Goal: Check status: Check status

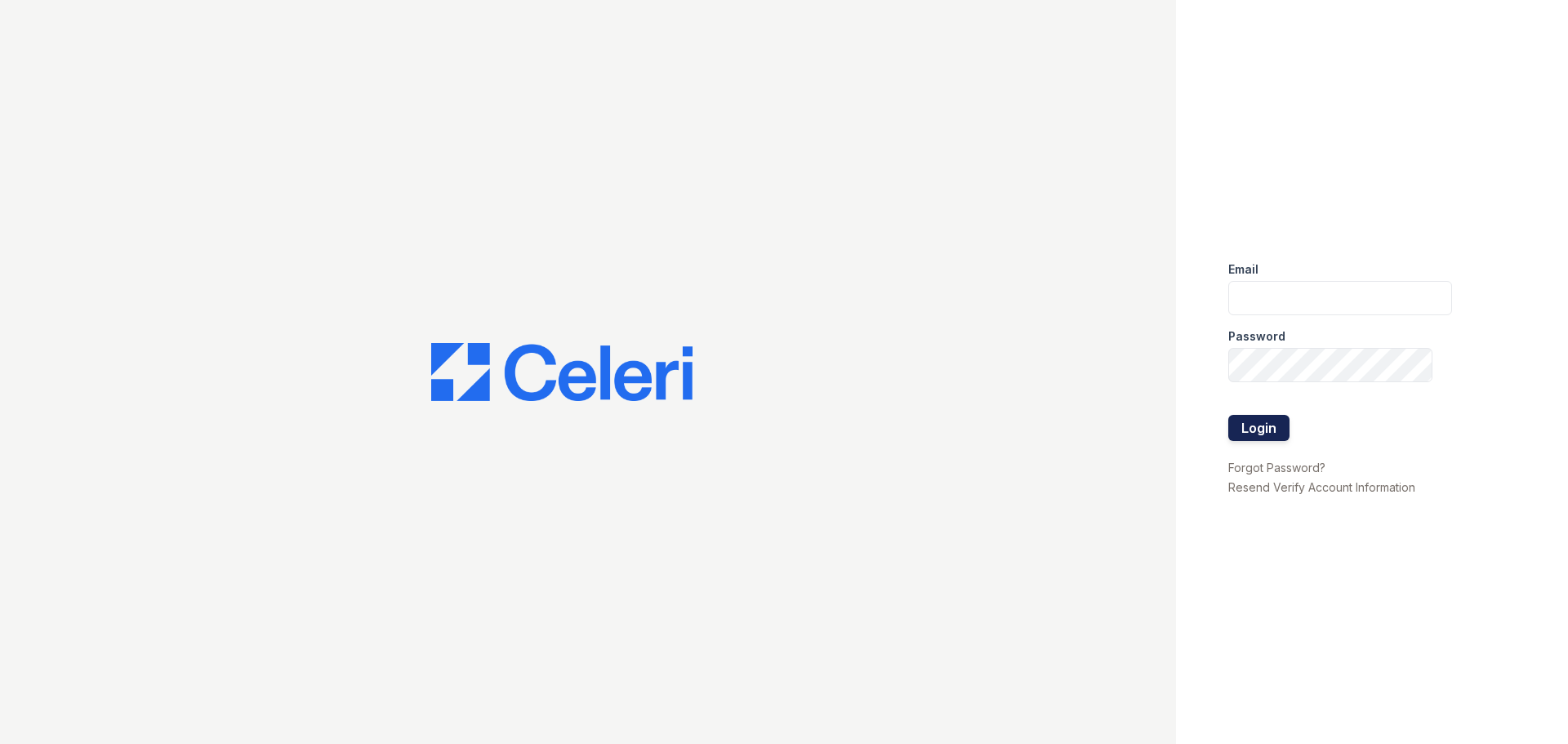
type input "[EMAIL_ADDRESS][DOMAIN_NAME]"
click at [1250, 428] on button "Login" at bounding box center [1258, 428] width 61 height 26
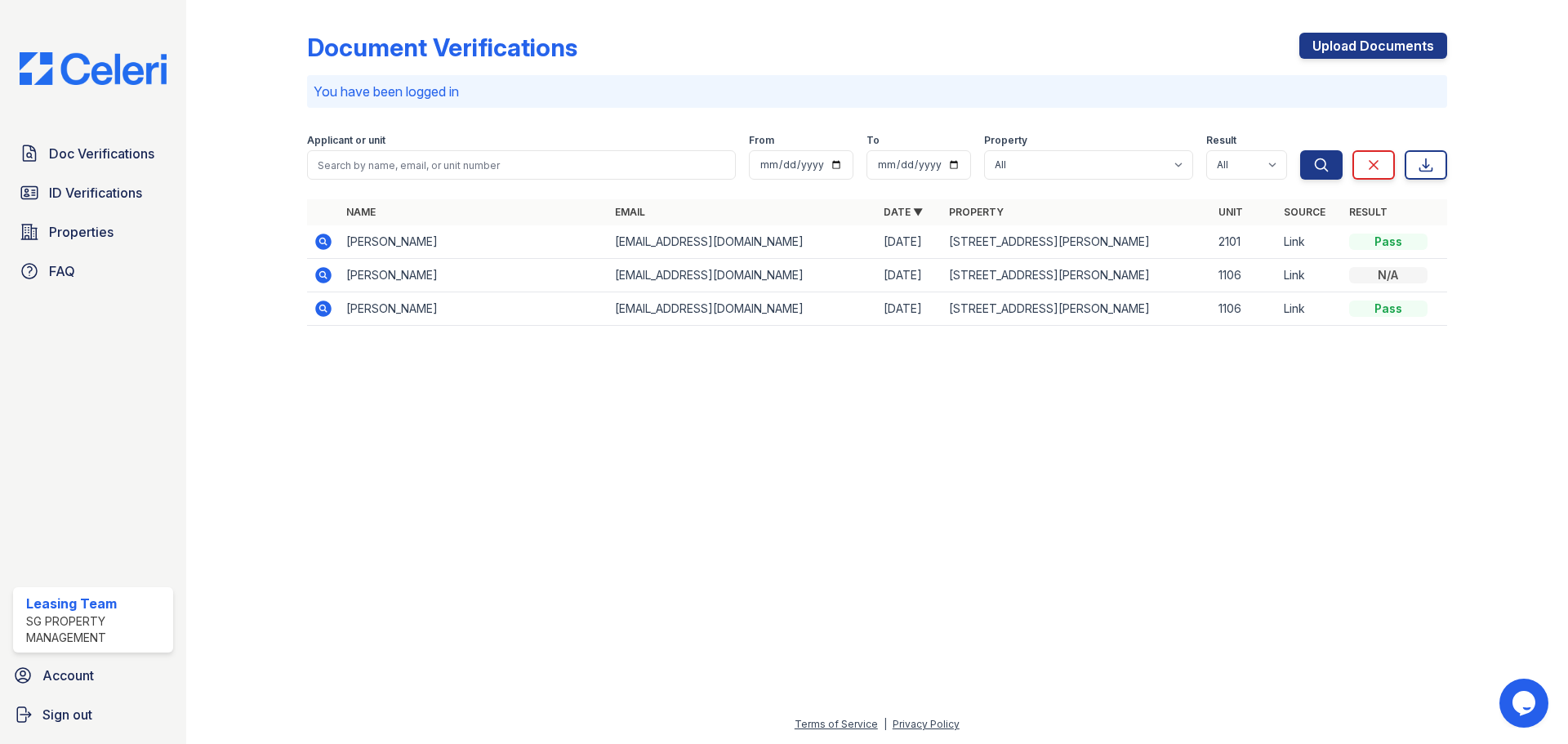
click at [369, 239] on td "Caneisha Hightower" at bounding box center [474, 242] width 269 height 34
click at [321, 237] on icon at bounding box center [323, 241] width 16 height 16
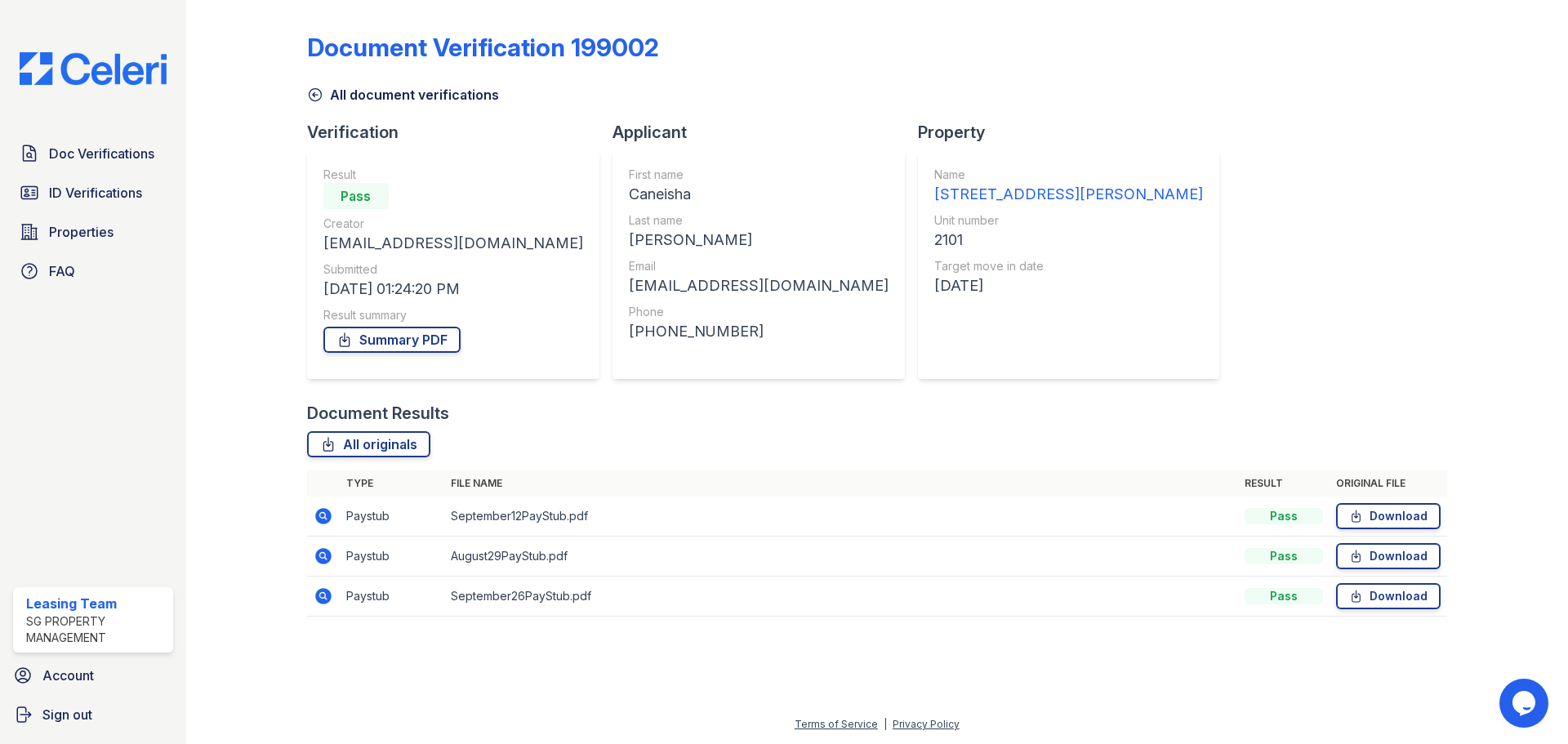
drag, startPoint x: 1282, startPoint y: 520, endPoint x: 1247, endPoint y: 520, distance: 35.0
click at [1282, 520] on div "Pass" at bounding box center [1283, 515] width 78 height 16
click at [319, 509] on icon at bounding box center [323, 515] width 16 height 16
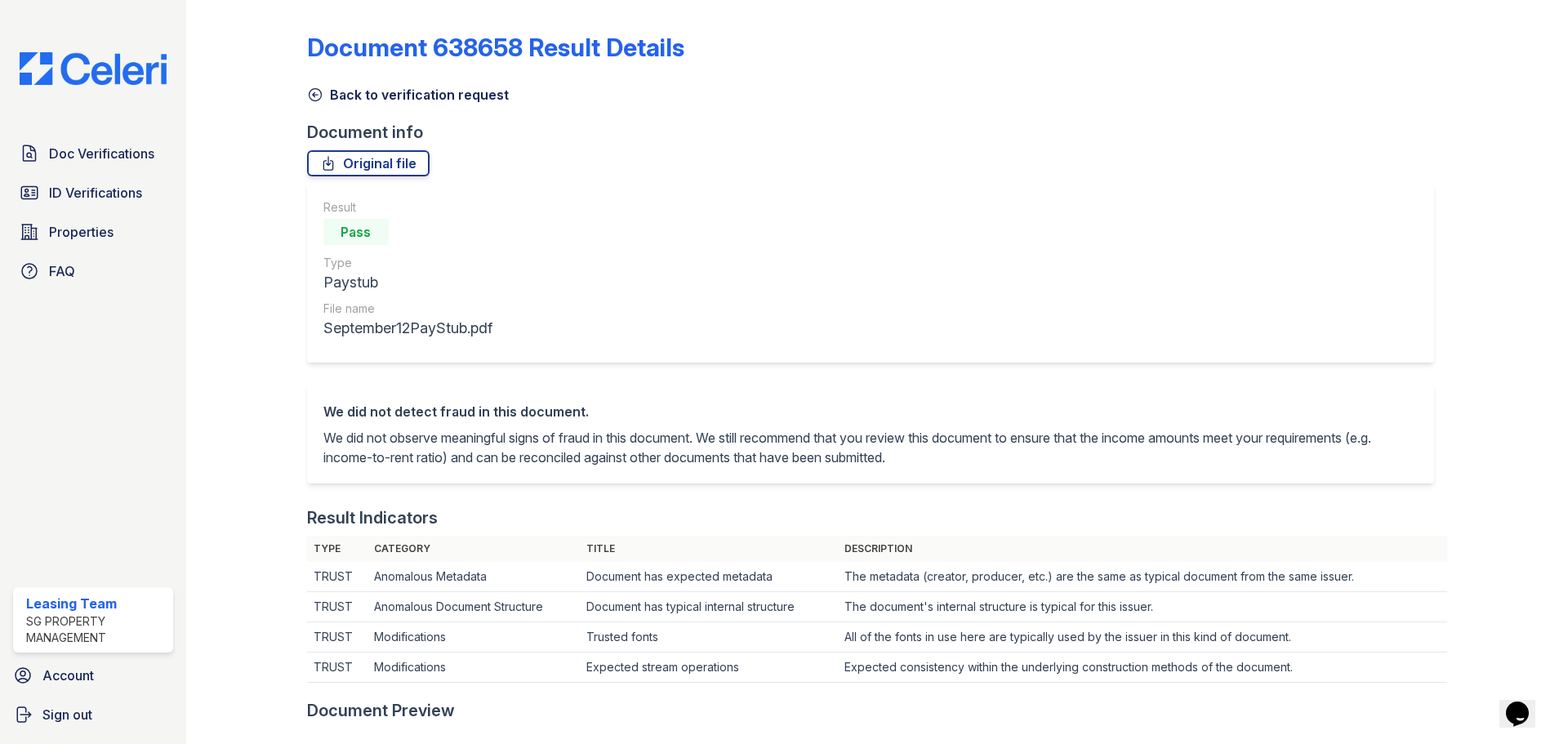
click at [315, 92] on icon at bounding box center [314, 94] width 16 height 16
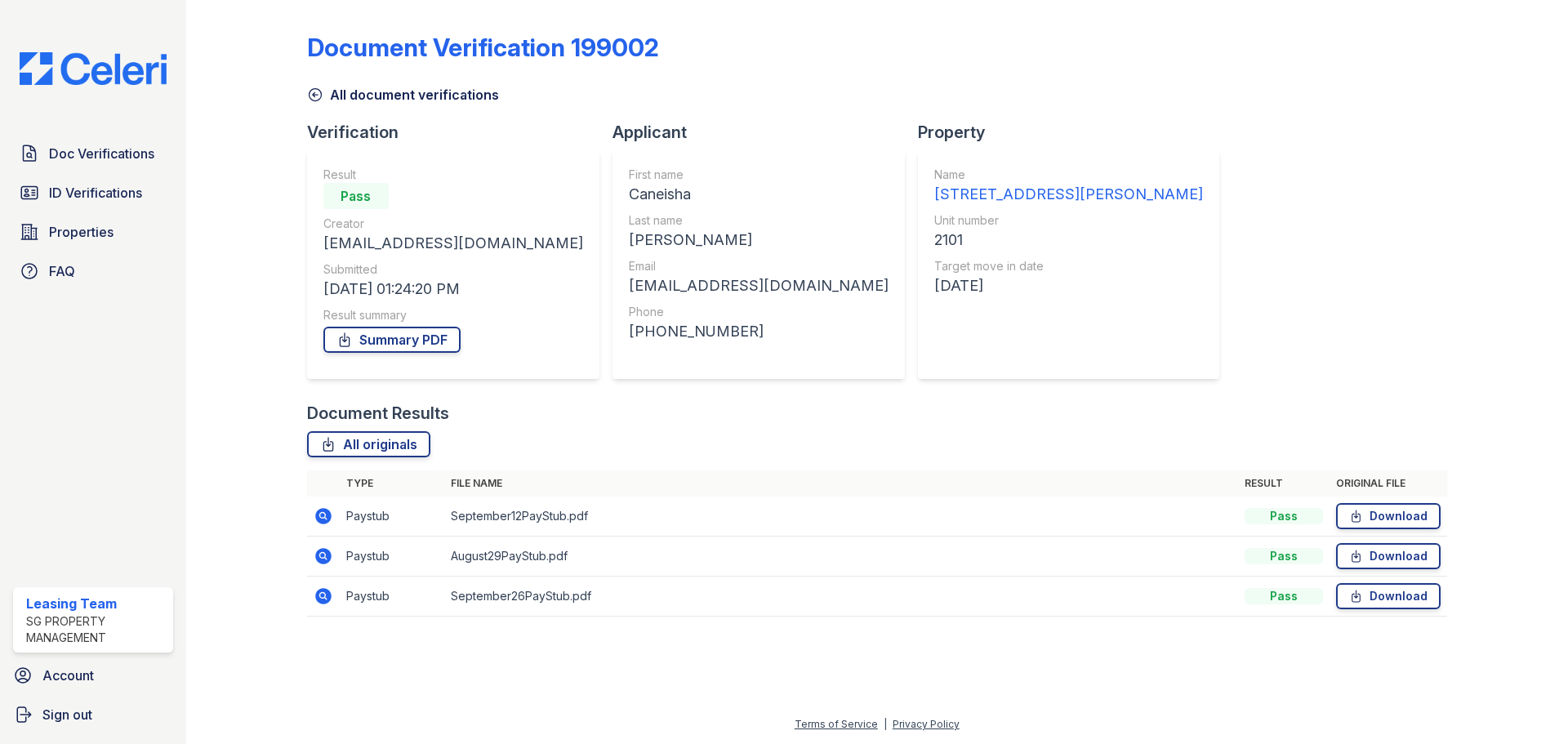
click at [325, 557] on icon at bounding box center [323, 556] width 19 height 19
click at [328, 594] on icon at bounding box center [323, 596] width 16 height 16
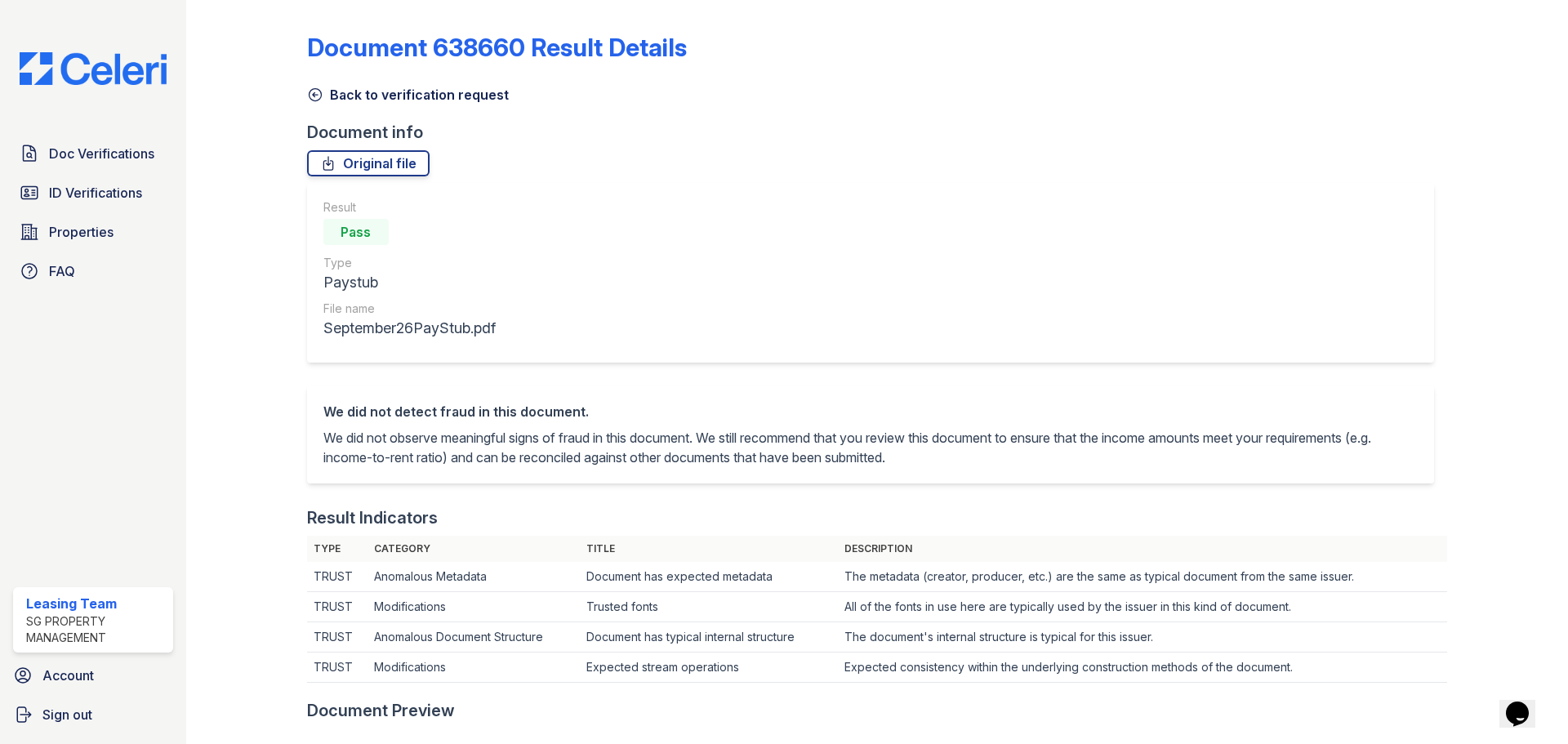
click at [313, 104] on div "Document 638660 Result Details Back to verification request Document info Origi…" at bounding box center [876, 740] width 1139 height 1466
click at [313, 98] on icon at bounding box center [314, 94] width 16 height 16
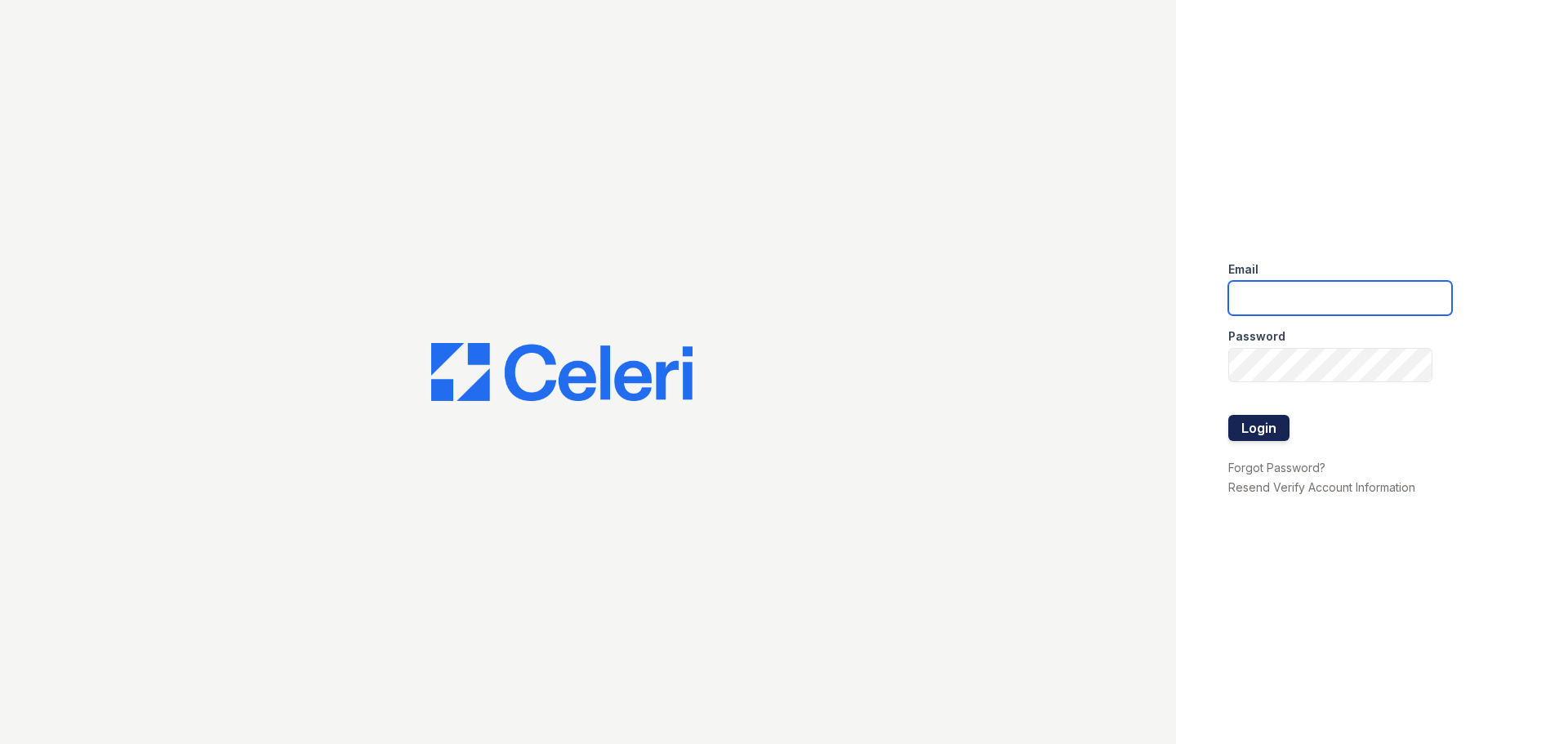
type input "esperanzakh.leasing@sgpropertymgmt.com"
click at [1254, 423] on button "Login" at bounding box center [1258, 428] width 61 height 26
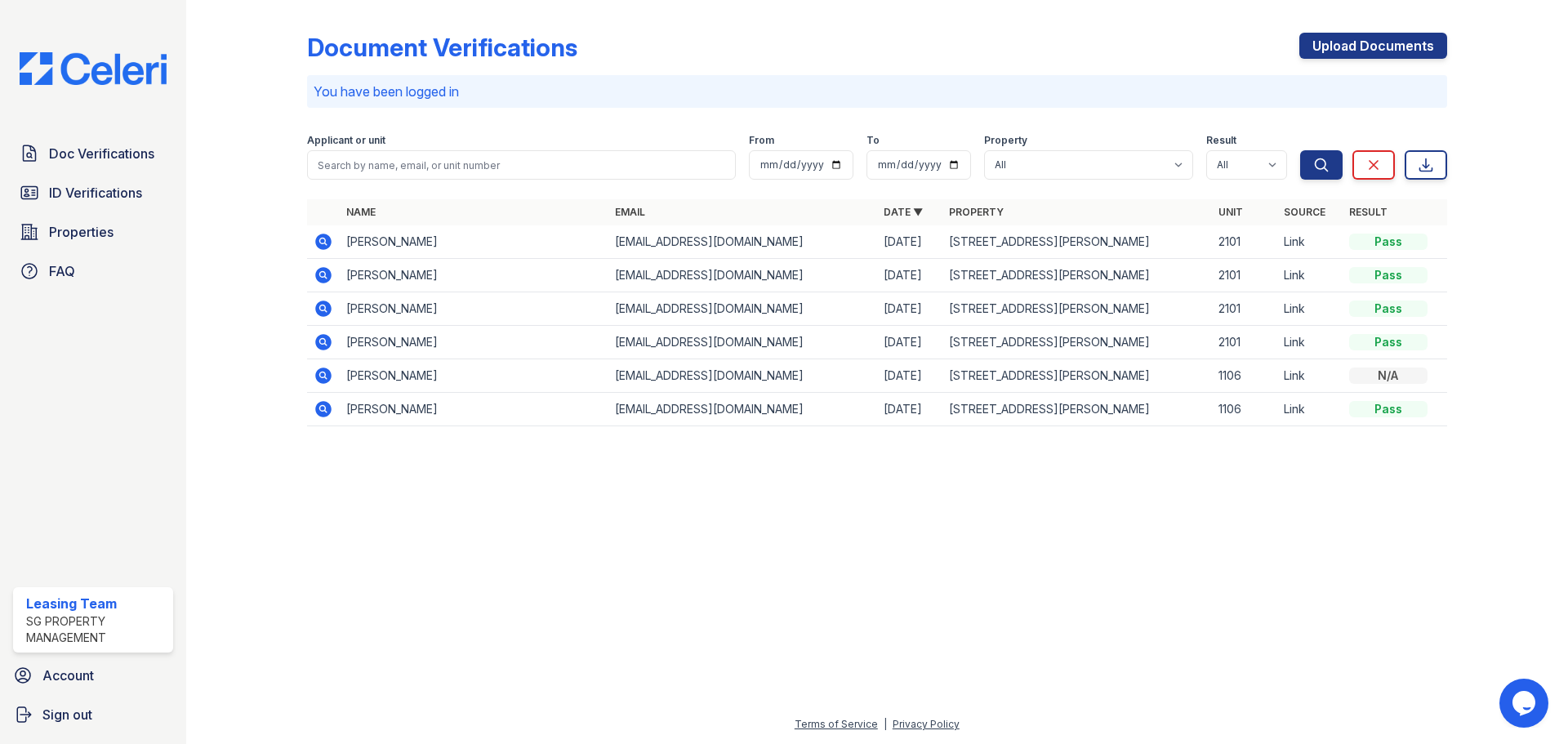
click at [326, 237] on icon at bounding box center [323, 241] width 16 height 16
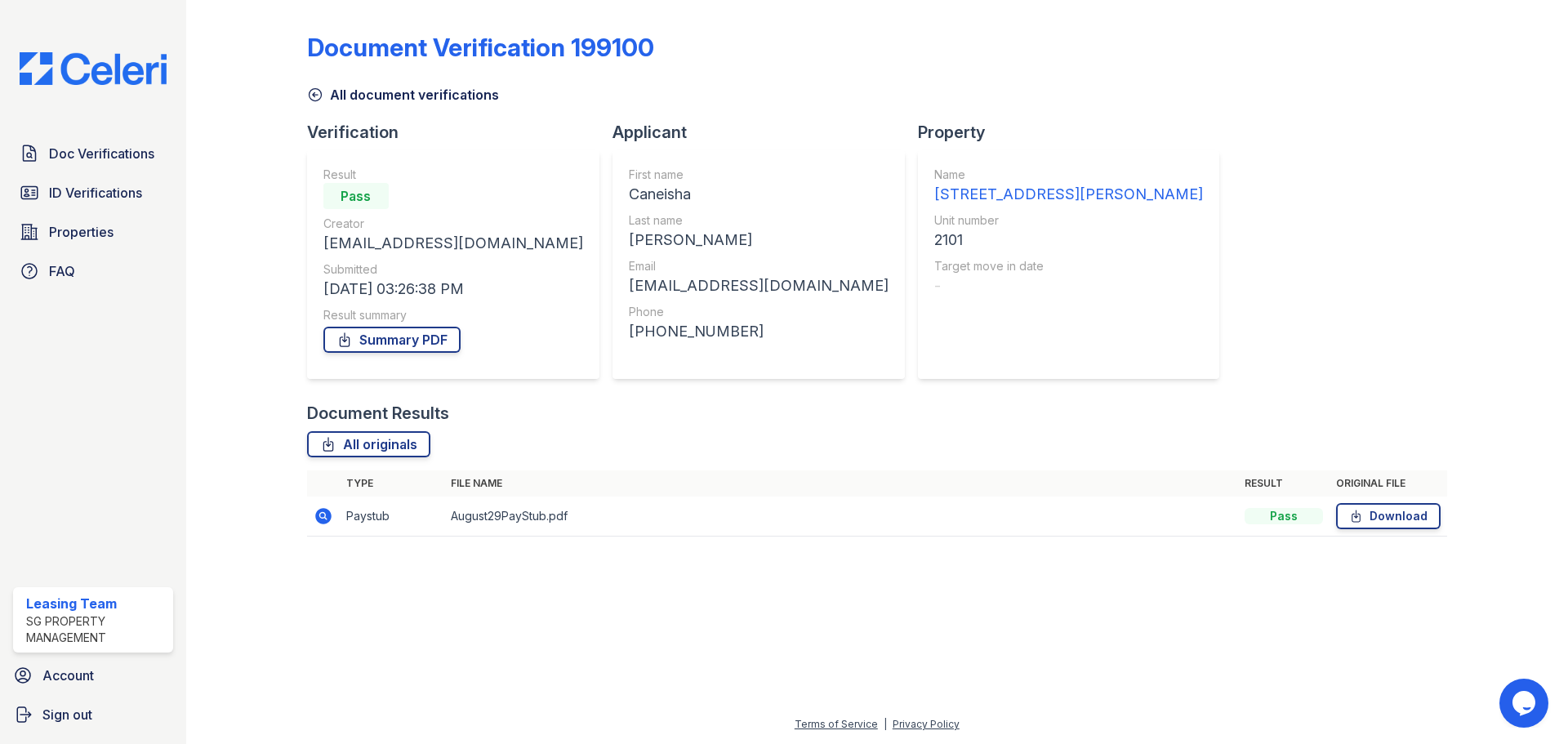
click at [325, 509] on icon at bounding box center [323, 515] width 16 height 16
click at [321, 521] on icon at bounding box center [323, 515] width 16 height 16
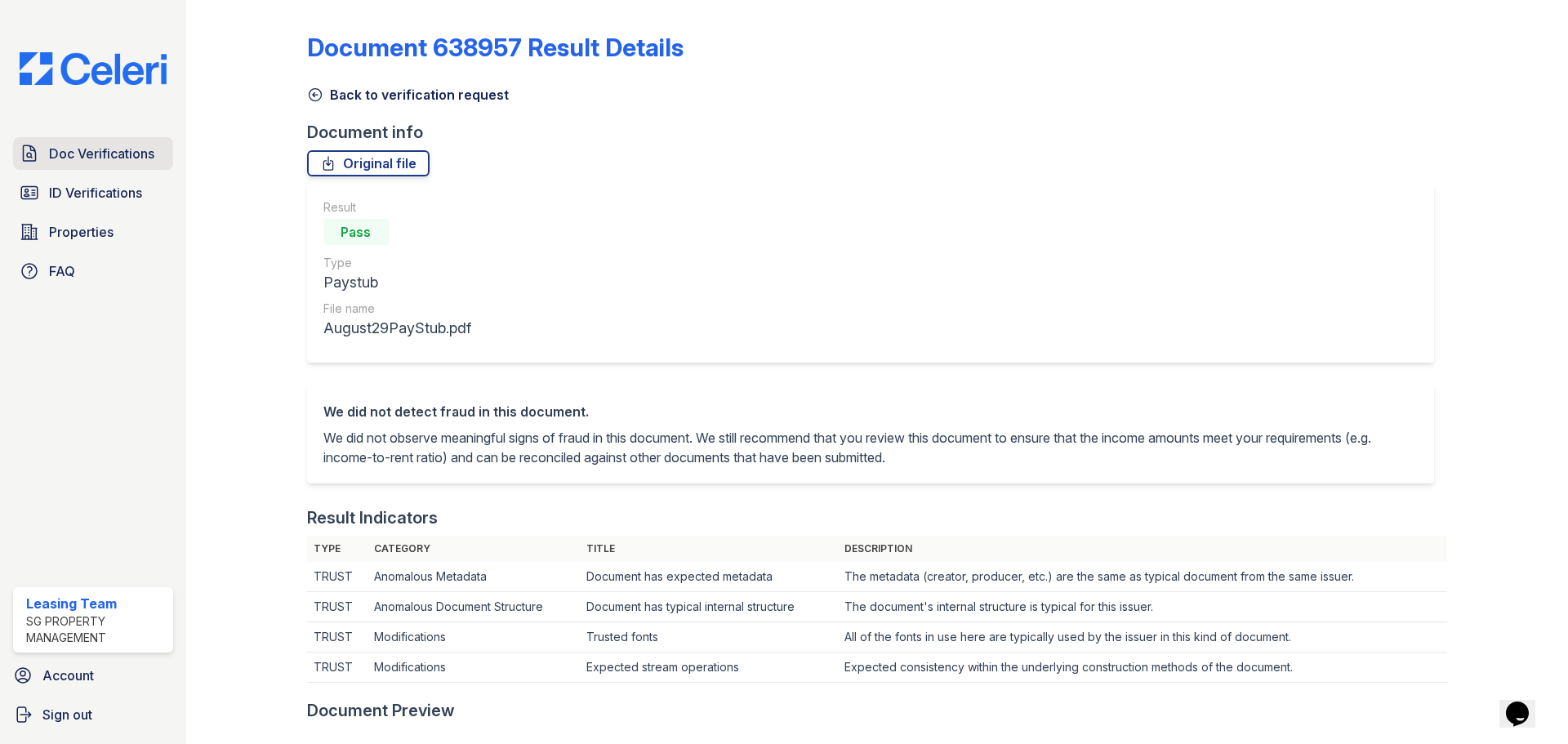
click at [88, 149] on span "Doc Verifications" at bounding box center [101, 153] width 105 height 19
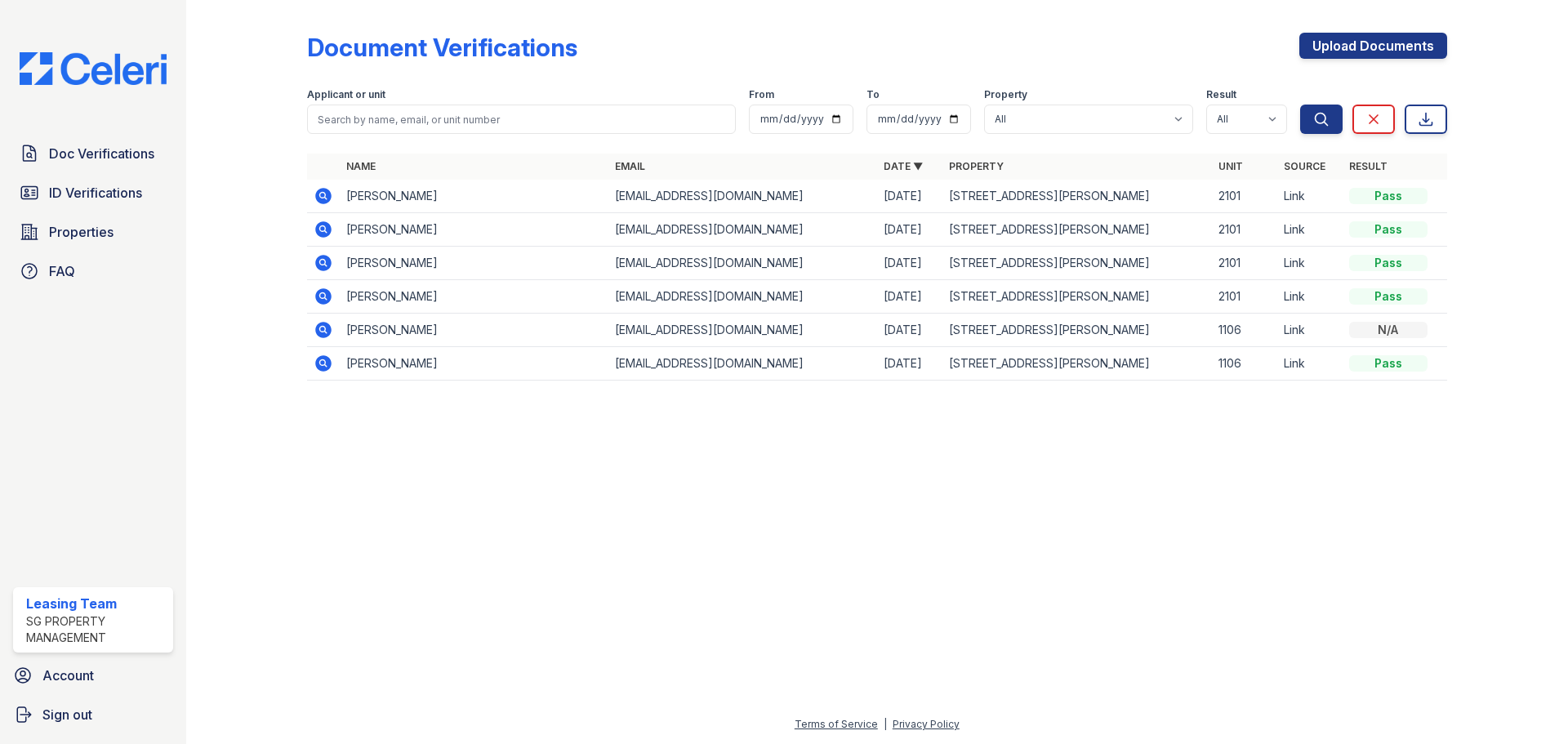
click at [324, 225] on icon at bounding box center [323, 229] width 19 height 19
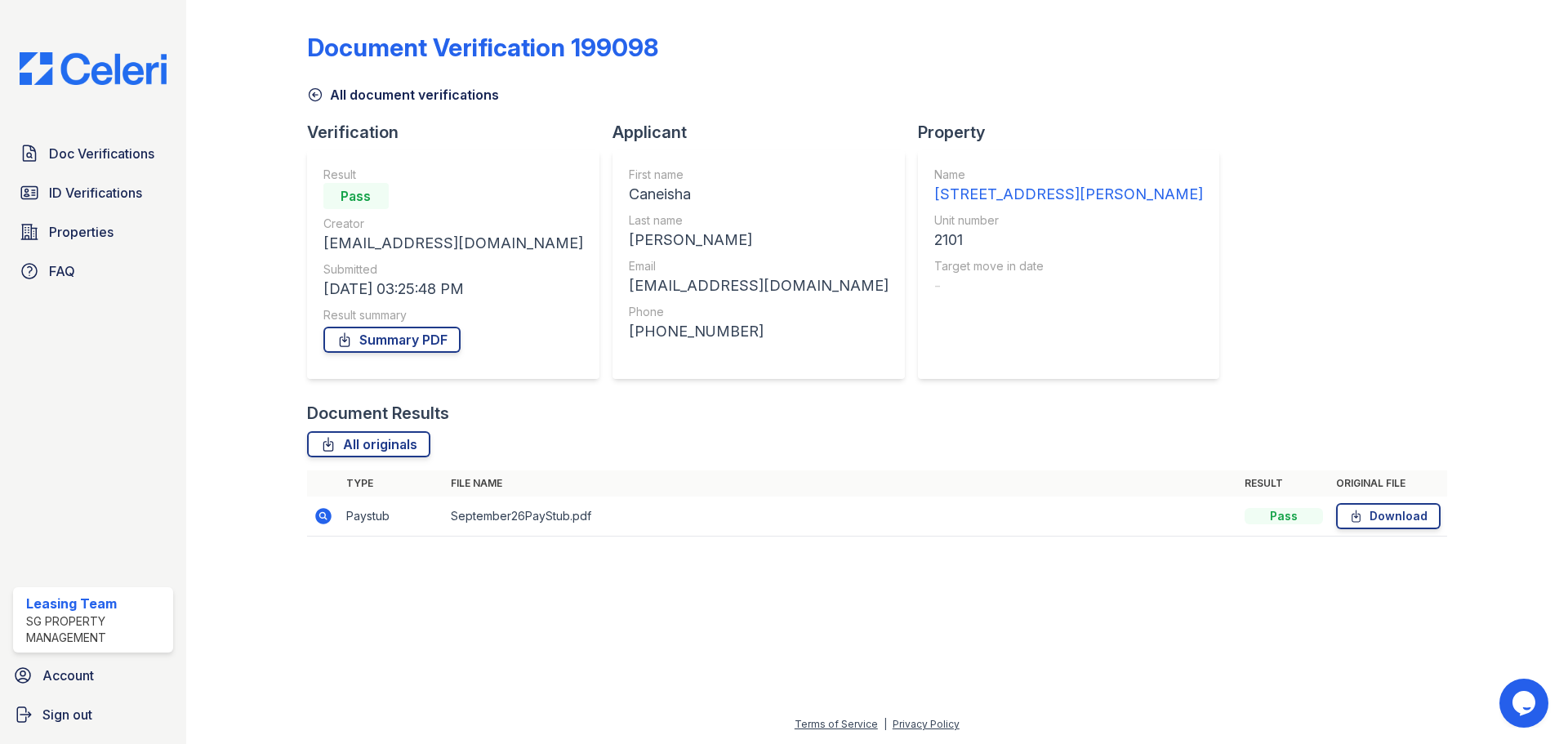
click at [307, 511] on td at bounding box center [323, 517] width 33 height 40
click at [318, 513] on icon at bounding box center [323, 515] width 16 height 16
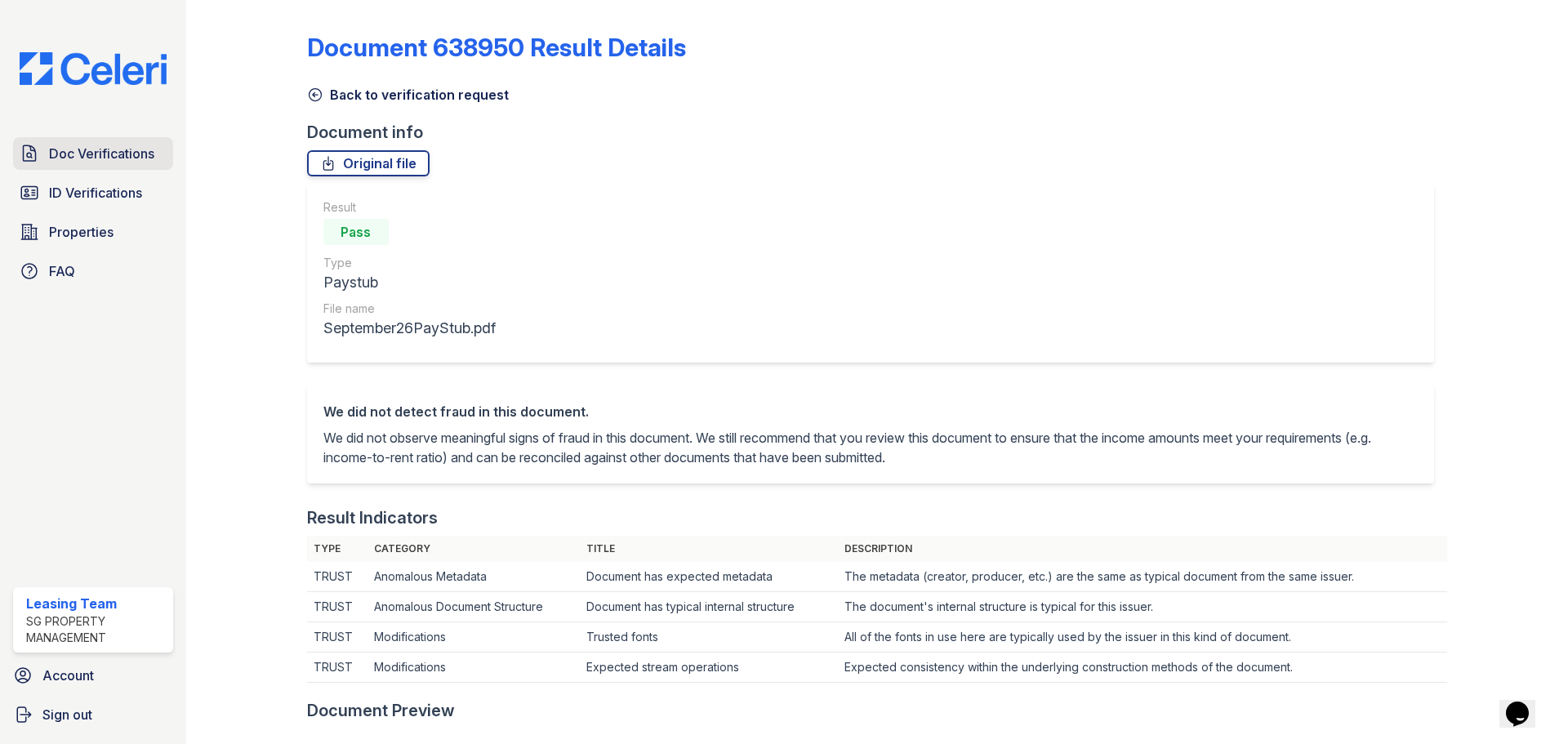
click at [114, 145] on span "Doc Verifications" at bounding box center [101, 153] width 105 height 19
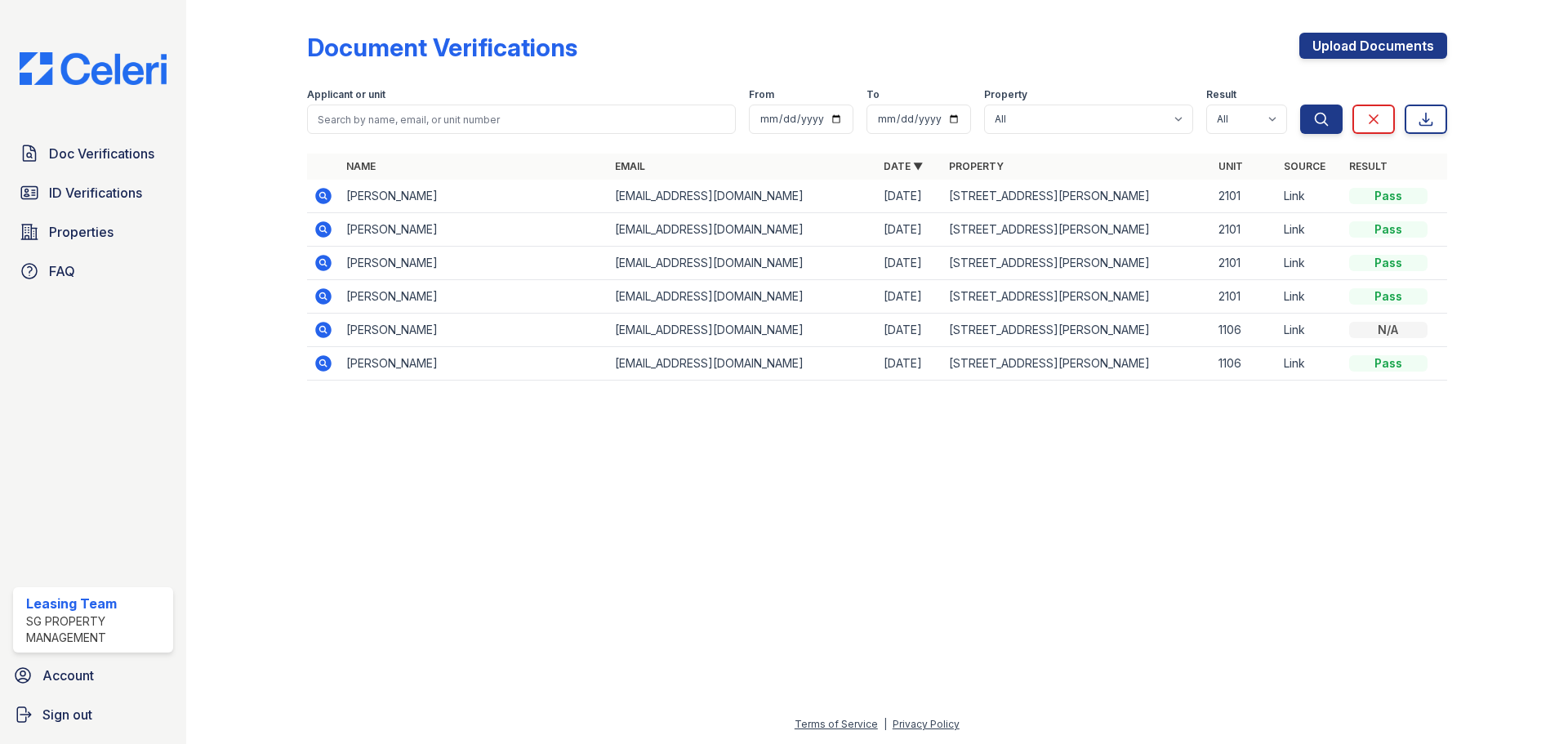
click at [324, 297] on icon at bounding box center [322, 295] width 4 height 4
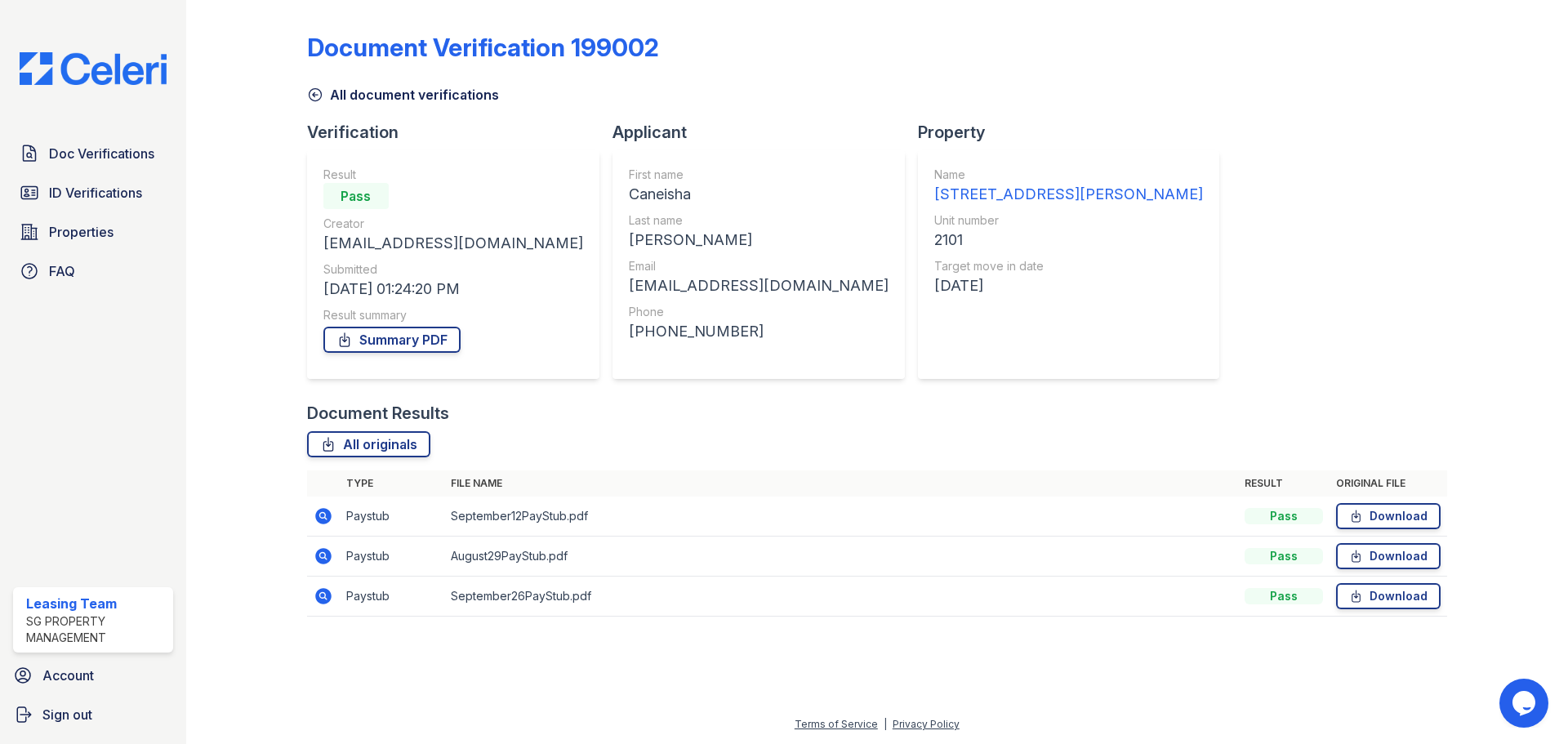
click at [402, 516] on td "Paystub" at bounding box center [392, 517] width 104 height 40
click at [319, 519] on icon at bounding box center [323, 515] width 16 height 16
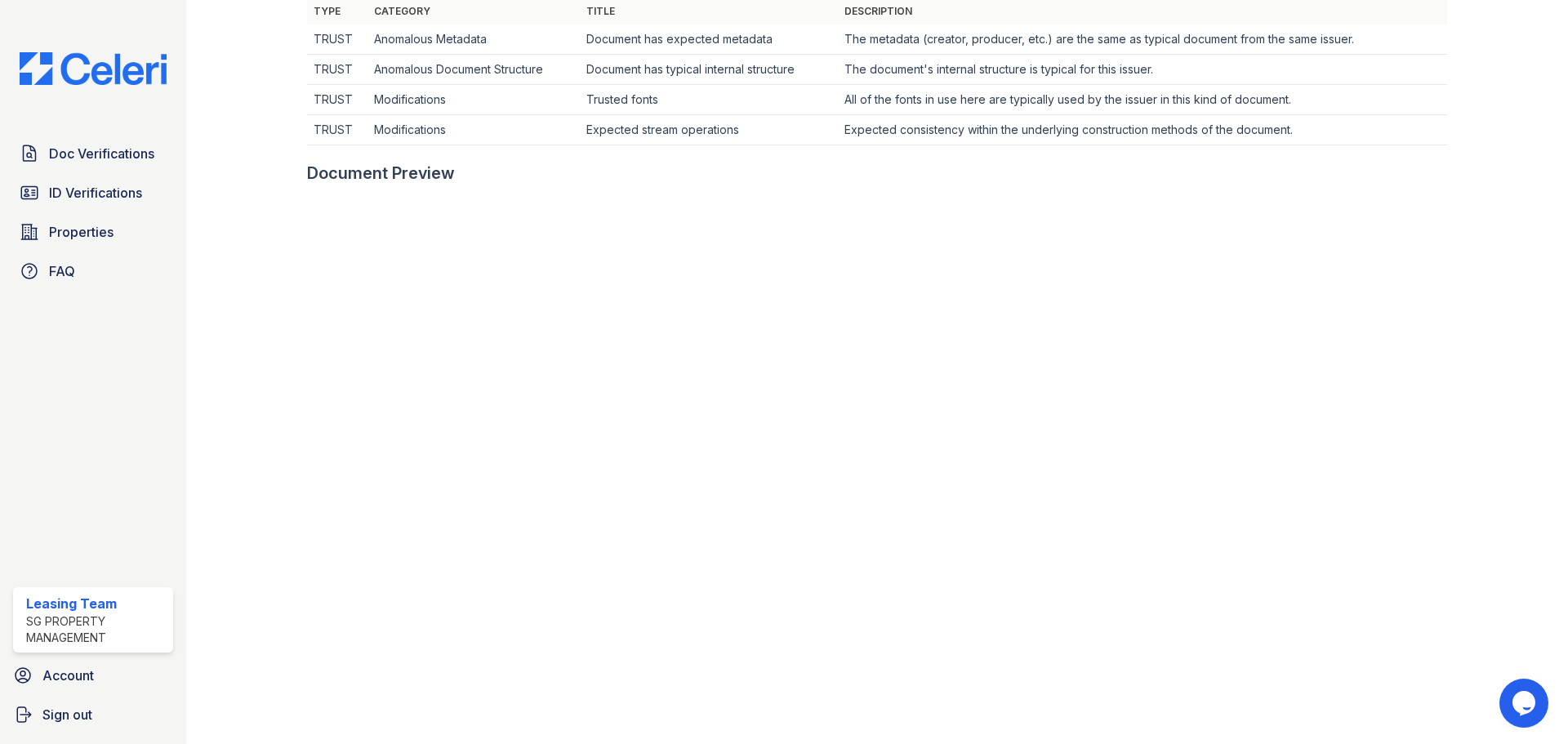
scroll to position [736, 0]
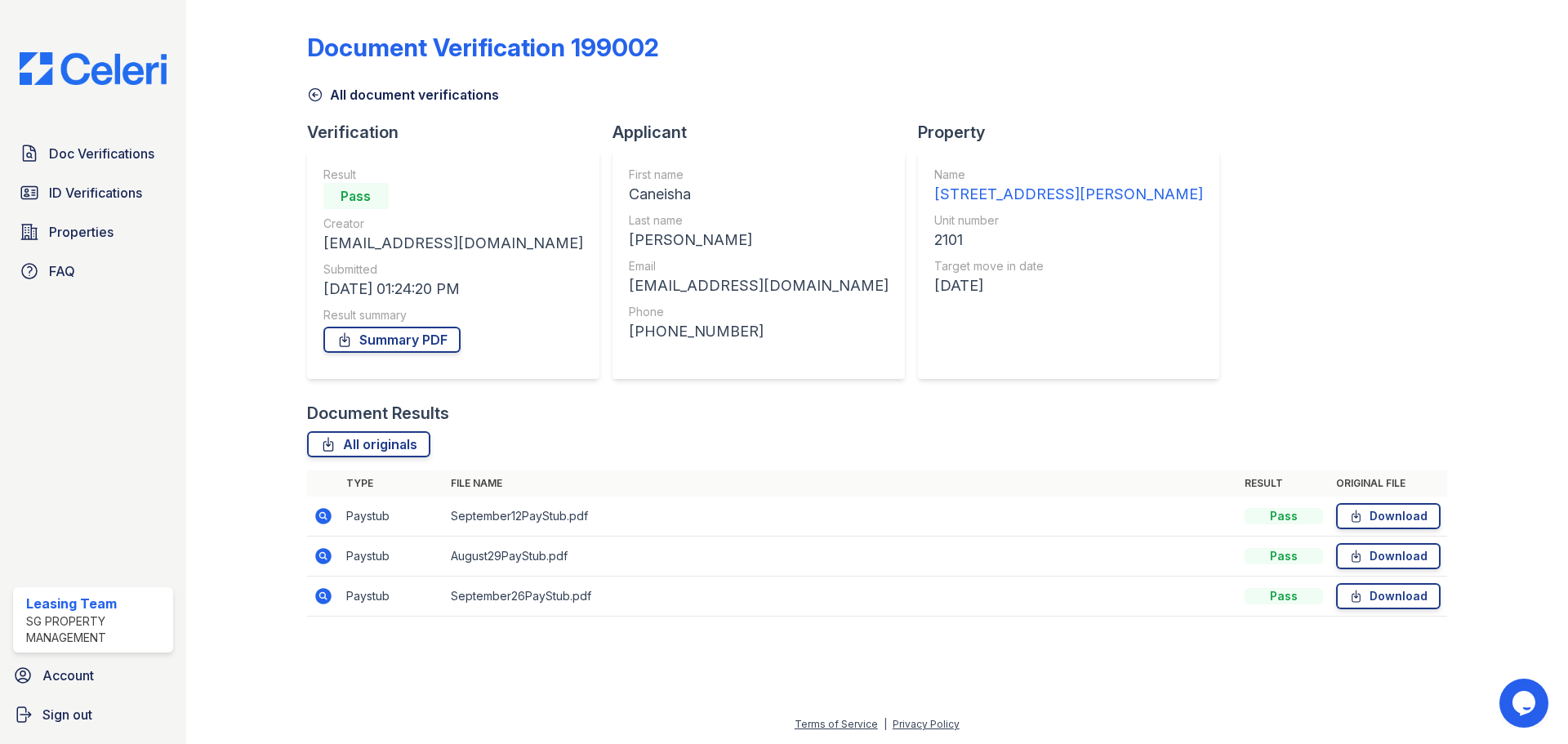
click at [321, 558] on icon at bounding box center [323, 556] width 19 height 19
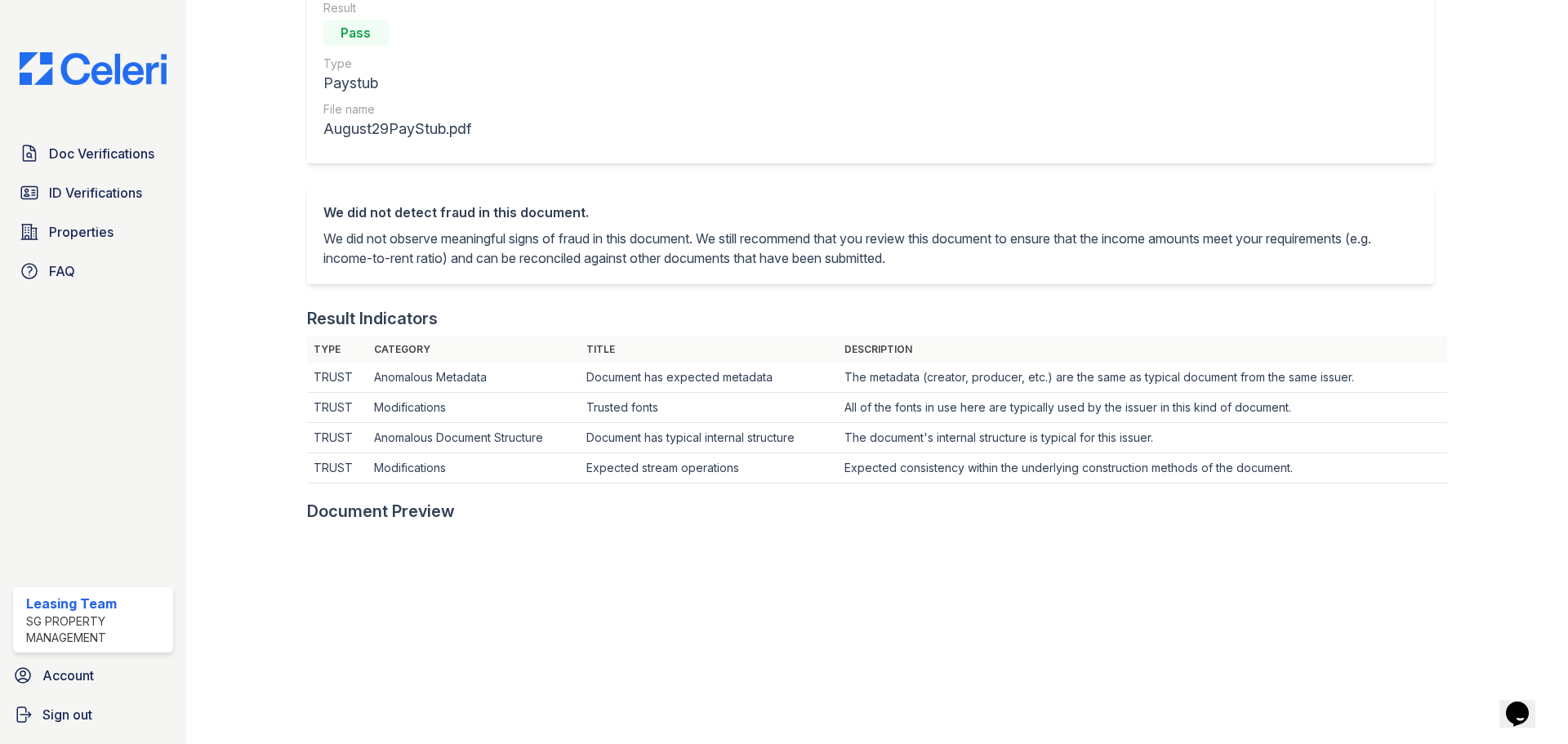
scroll to position [245, 0]
